Goal: Task Accomplishment & Management: Use online tool/utility

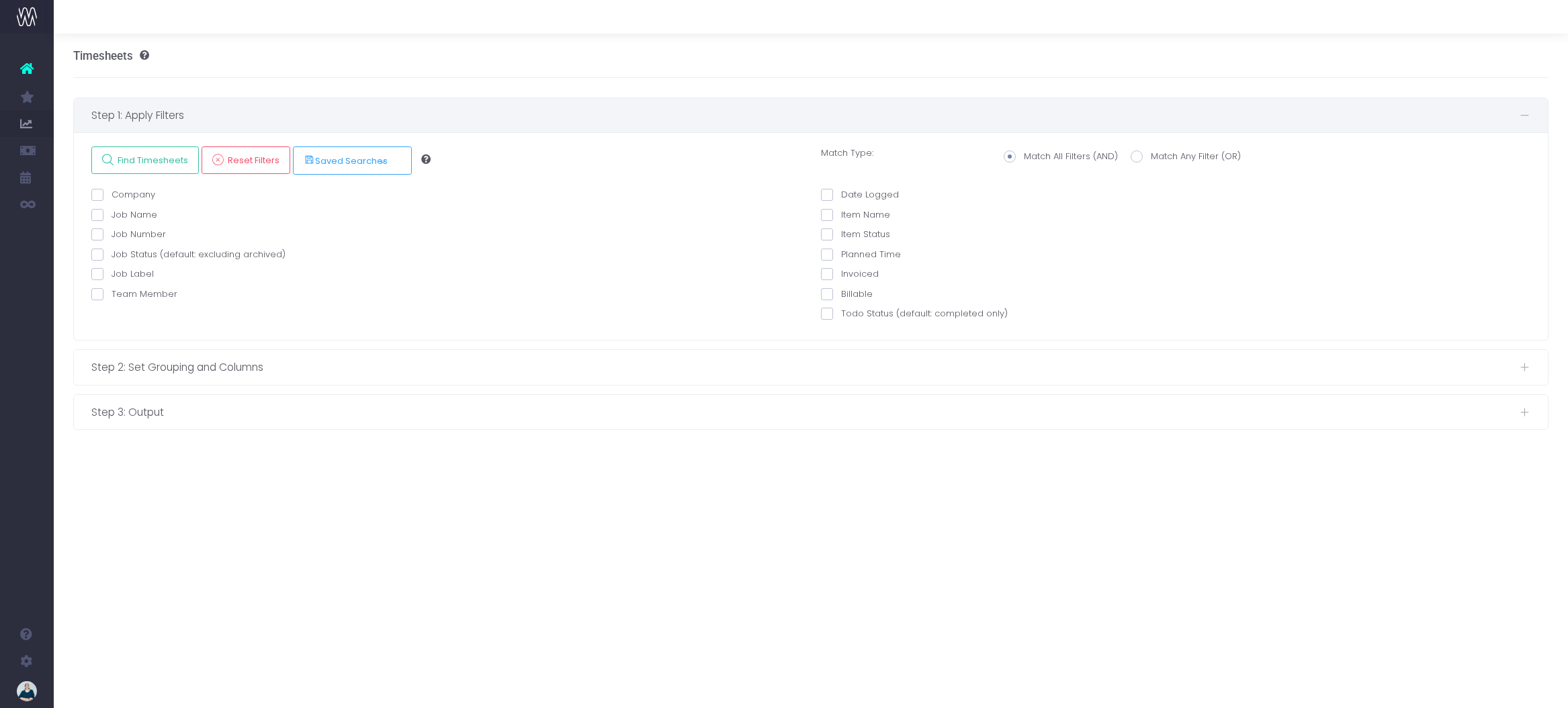
click at [98, 292] on span at bounding box center [97, 294] width 12 height 12
click at [111, 292] on input "Team Member" at bounding box center [115, 292] width 8 height 8
checkbox input "true"
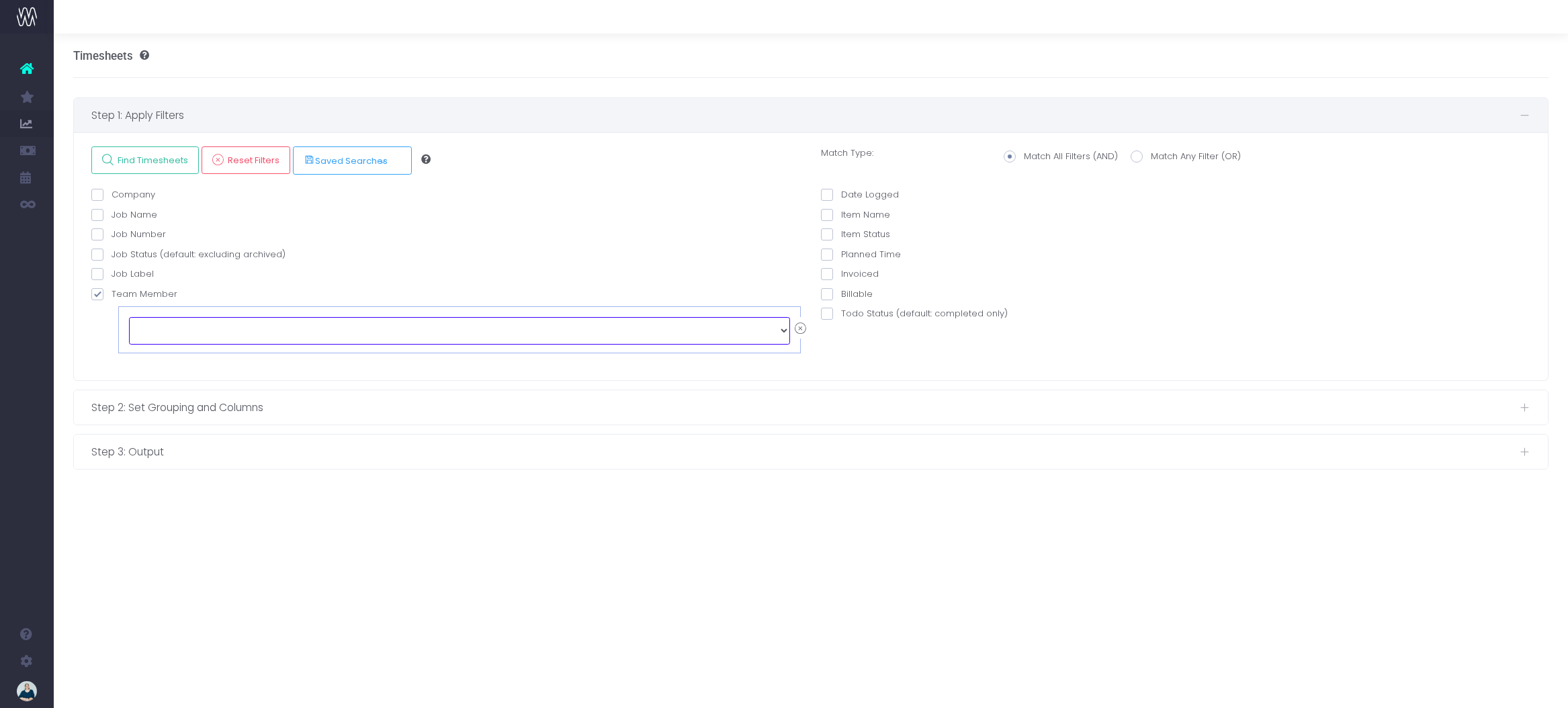
click at [258, 335] on select "echo " "; [PERSON_NAME] [PERSON_NAME] [PERSON_NAME] [PERSON_NAME] [PERSON_NAME]…" at bounding box center [459, 330] width 661 height 27
select select "129147"
click at [826, 193] on span at bounding box center [827, 195] width 12 height 12
click at [841, 193] on input "Date Logged" at bounding box center [845, 192] width 8 height 8
checkbox input "true"
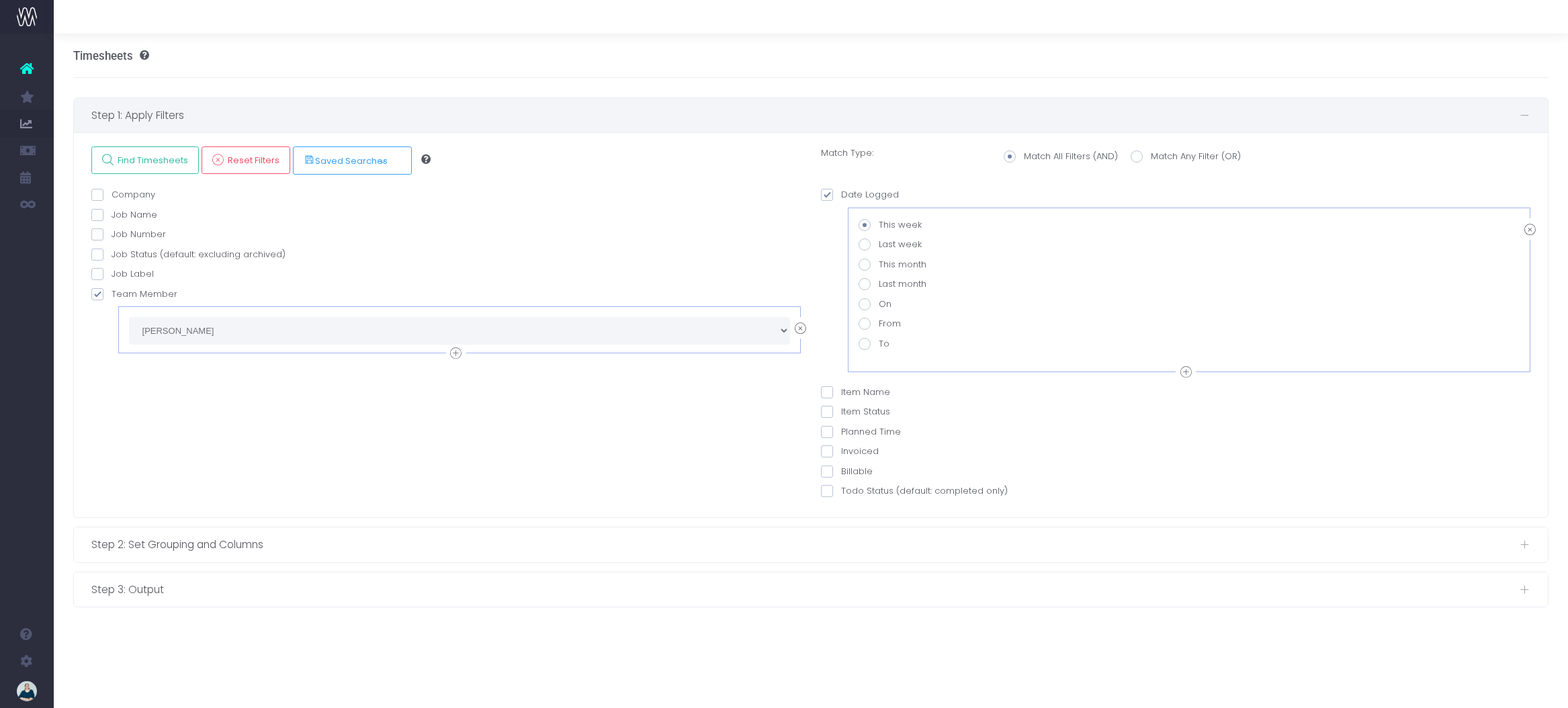
click at [863, 284] on span at bounding box center [865, 284] width 12 height 12
click at [879, 284] on input "Last month" at bounding box center [883, 282] width 8 height 8
radio input "true"
click at [150, 156] on span "Find Timesheets" at bounding box center [151, 160] width 75 height 12
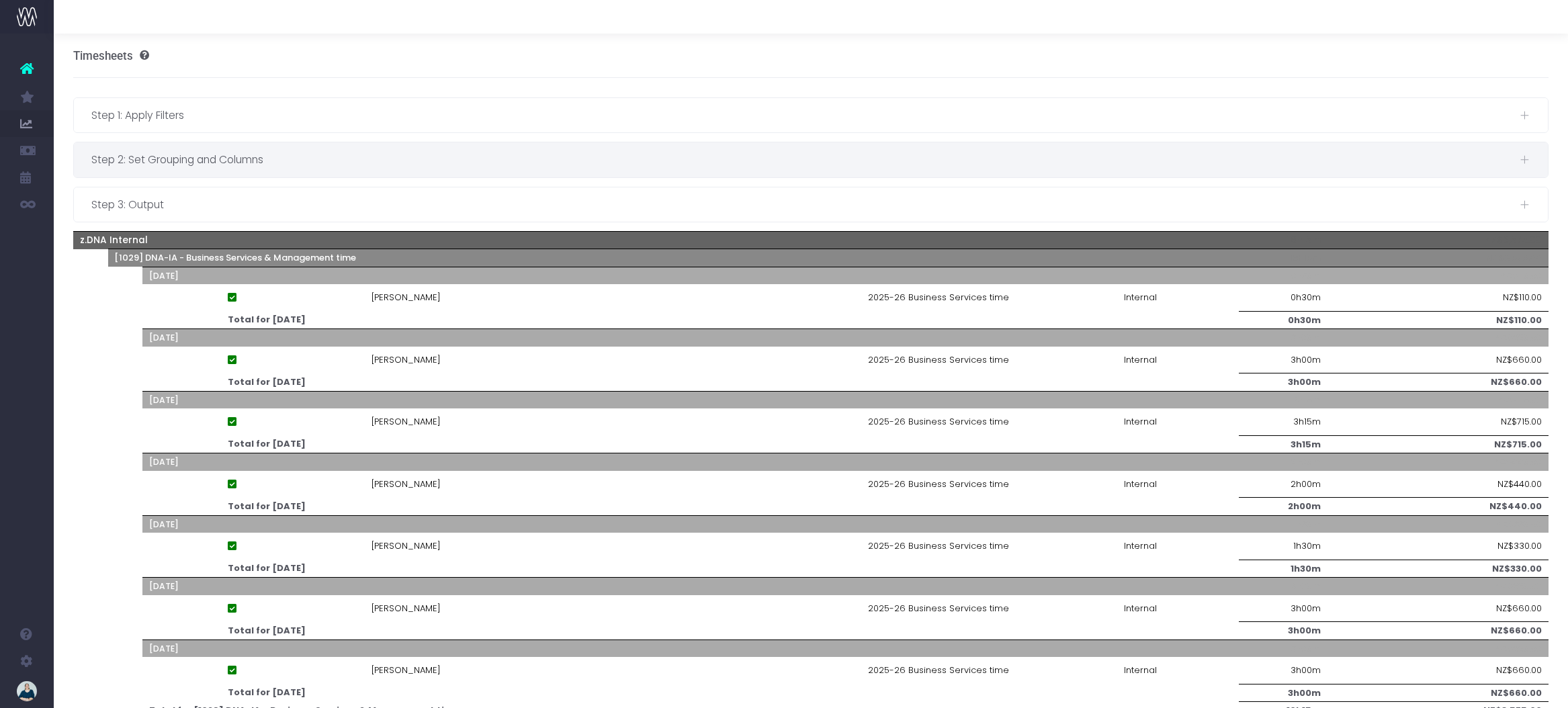
click at [291, 159] on span "Step 2: Set Grouping and Columns" at bounding box center [805, 160] width 1428 height 17
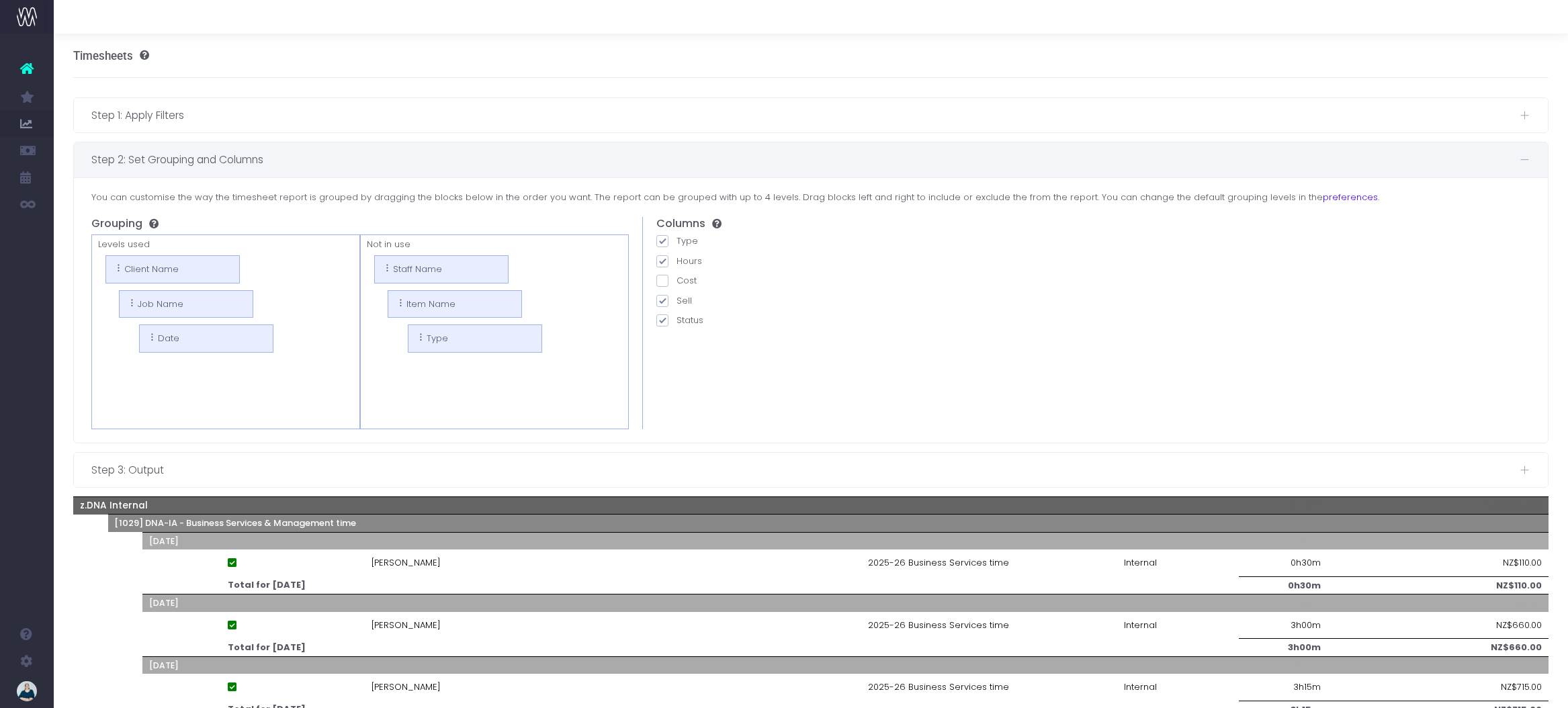
click at [661, 303] on span at bounding box center [662, 301] width 12 height 12
click at [677, 303] on input "Sell" at bounding box center [681, 298] width 8 height 8
checkbox input "false"
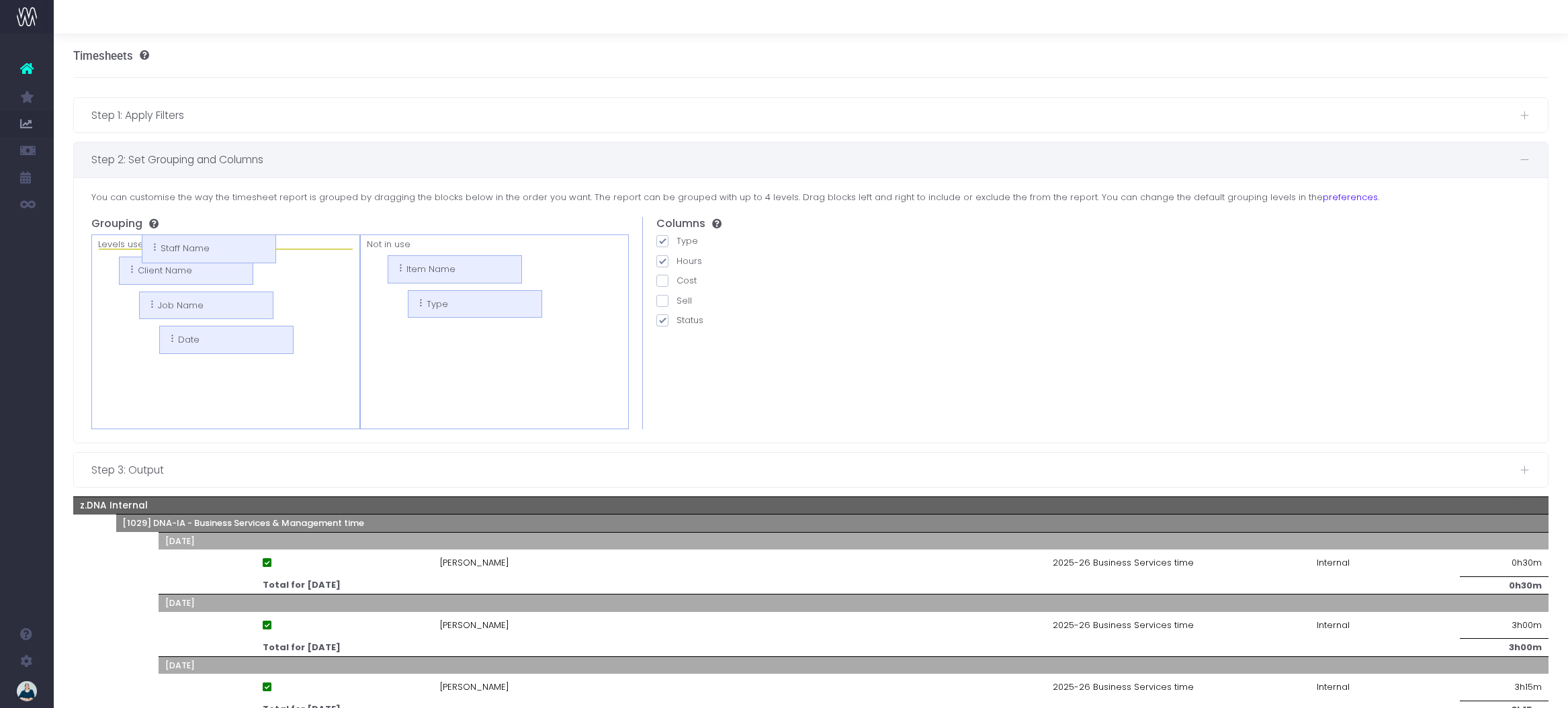
drag, startPoint x: 425, startPoint y: 270, endPoint x: 193, endPoint y: 249, distance: 232.9
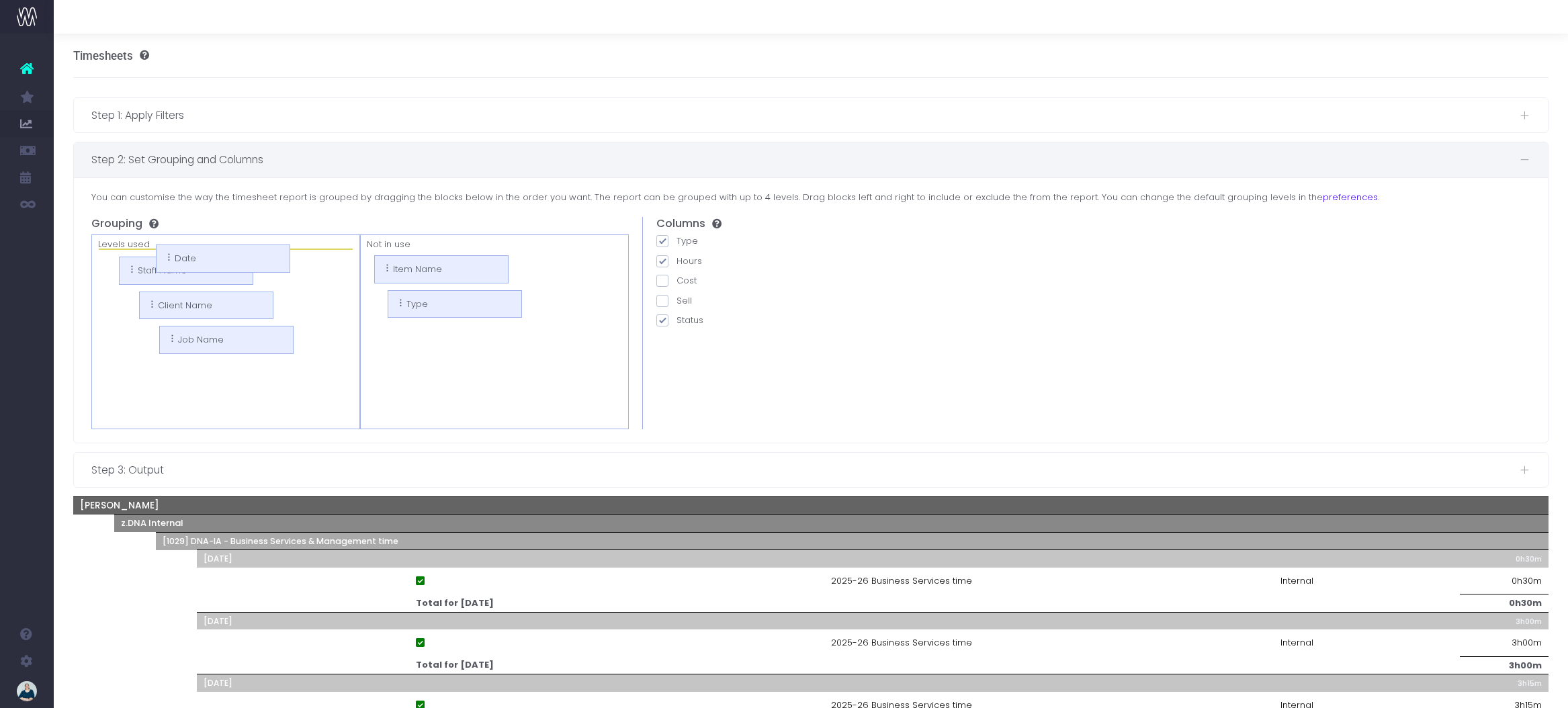
drag, startPoint x: 181, startPoint y: 369, endPoint x: 157, endPoint y: 252, distance: 119.4
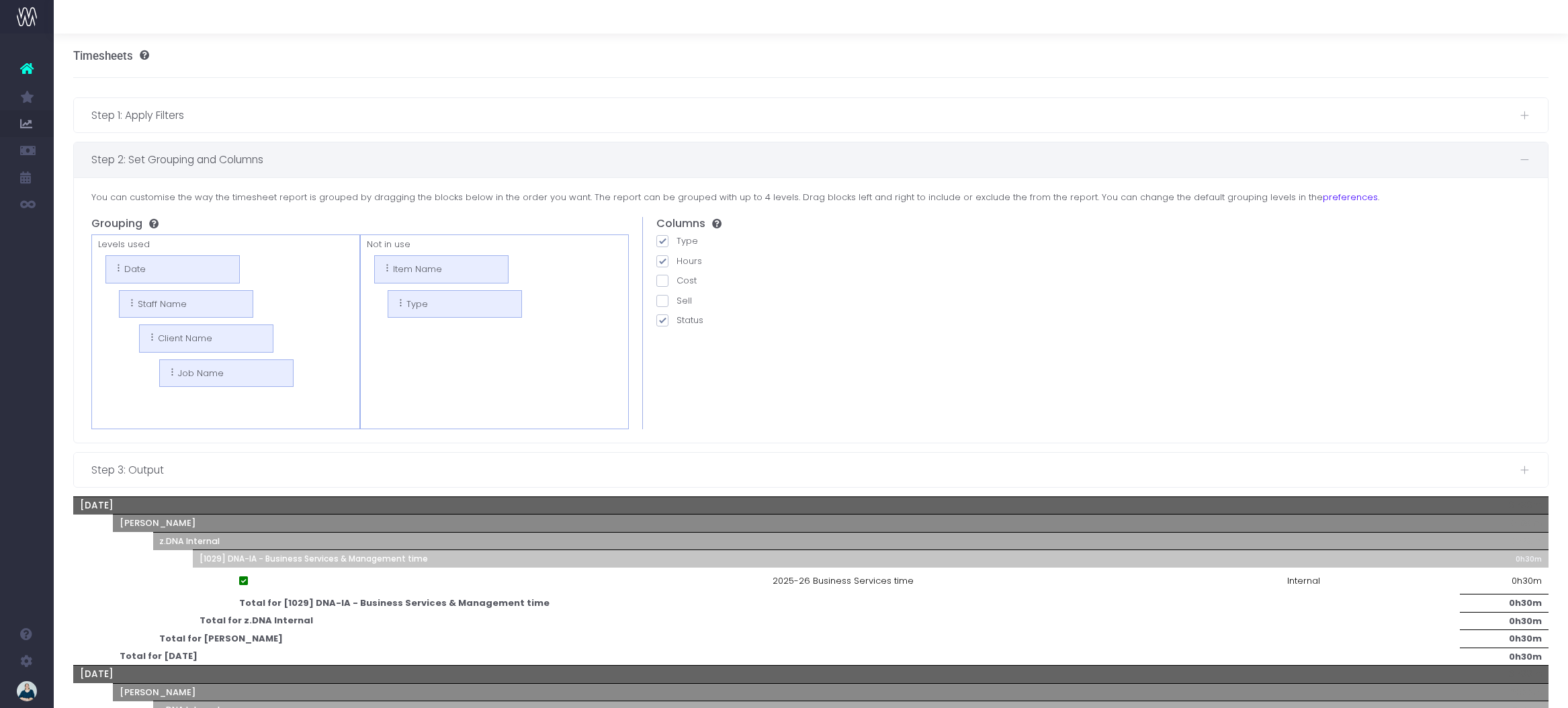
click at [26, 66] on icon at bounding box center [27, 68] width 13 height 18
